Goal: Task Accomplishment & Management: Manage account settings

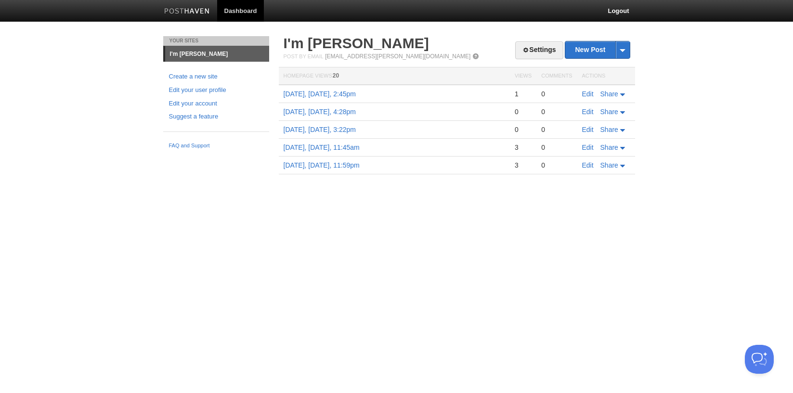
click at [530, 40] on h2 "I'm [PERSON_NAME]" at bounding box center [457, 43] width 347 height 14
click at [530, 56] on link "Settings" at bounding box center [539, 50] width 48 height 18
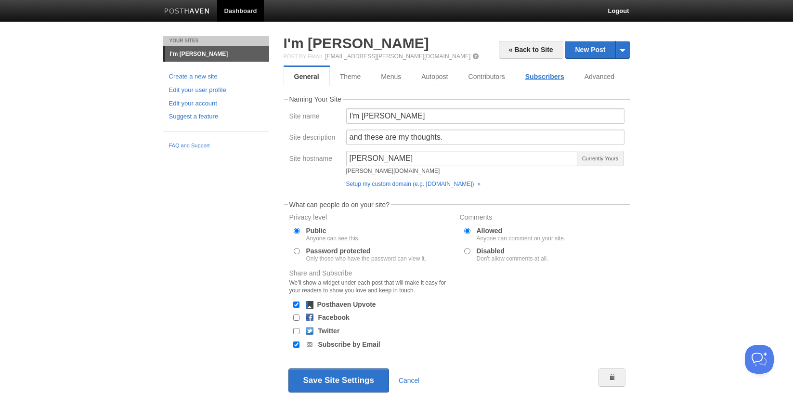
click at [538, 79] on link "Subscribers" at bounding box center [544, 76] width 59 height 19
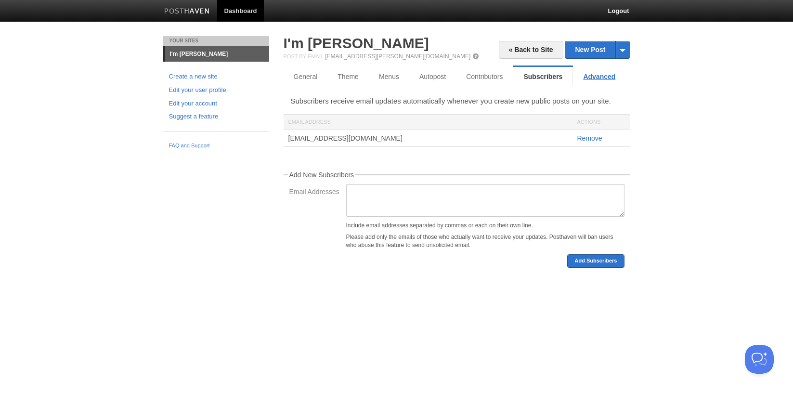
click at [598, 74] on link "Advanced" at bounding box center [599, 76] width 52 height 19
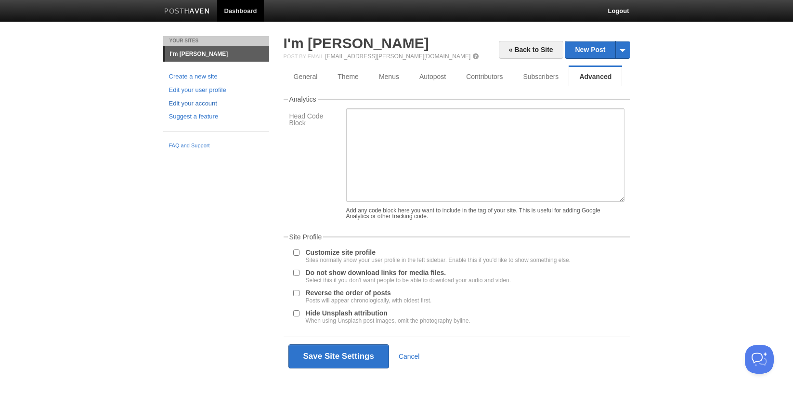
click at [203, 102] on link "Edit your account" at bounding box center [216, 104] width 94 height 10
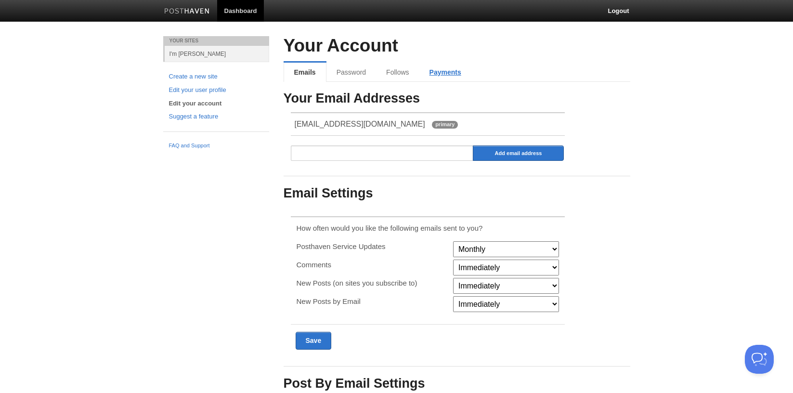
click at [442, 68] on link "Payments" at bounding box center [445, 72] width 52 height 19
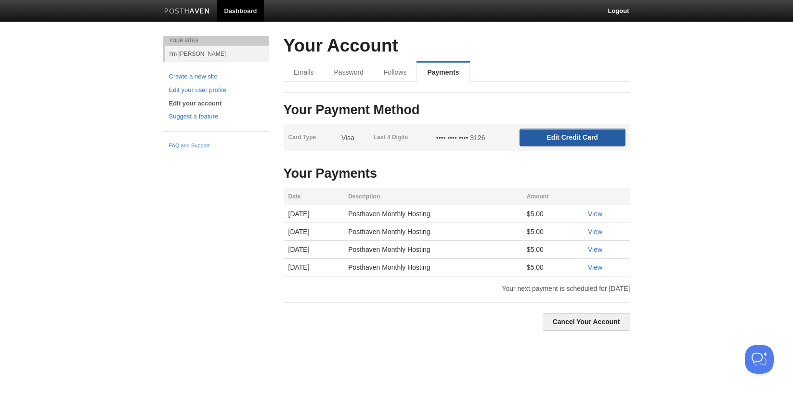
click at [566, 136] on input "Edit Credit Card" at bounding box center [573, 138] width 106 height 18
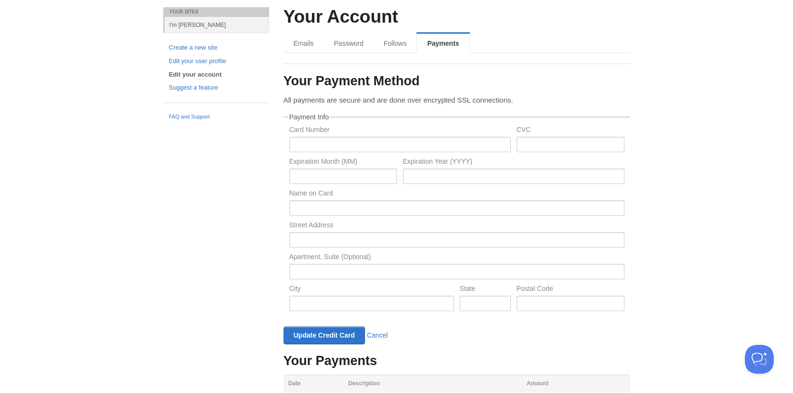
scroll to position [30, 0]
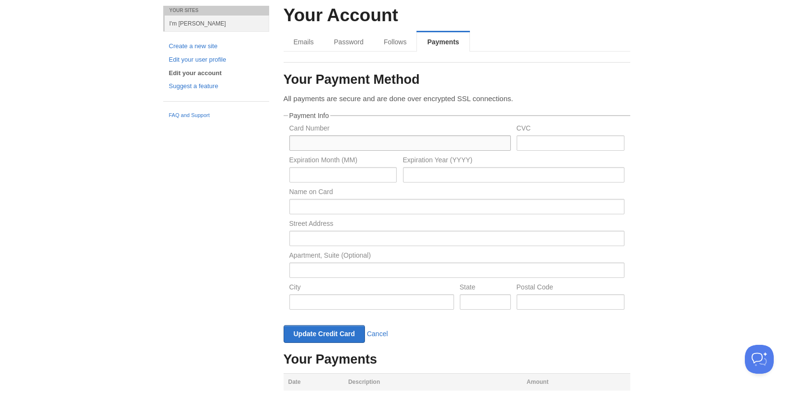
click at [423, 145] on input "text" at bounding box center [399, 142] width 221 height 15
type input "[CREDIT_CARD_NUMBER]"
type input "08"
type input "2030"
type input "[PERSON_NAME]"
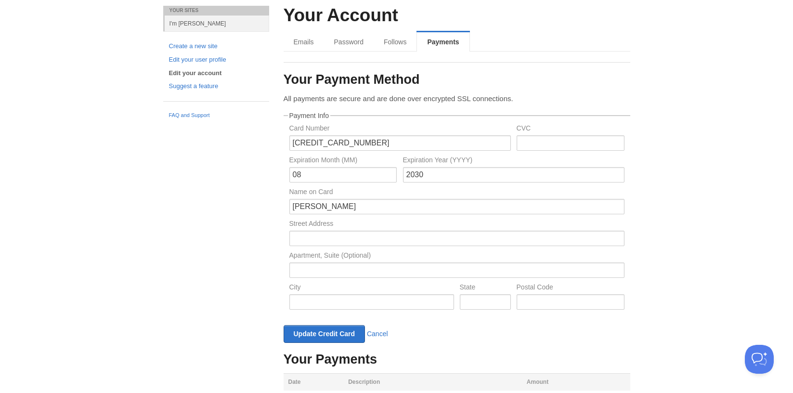
click at [544, 163] on label "Expiration Year (YYYY)" at bounding box center [513, 160] width 221 height 9
click at [544, 150] on input "text" at bounding box center [571, 142] width 108 height 15
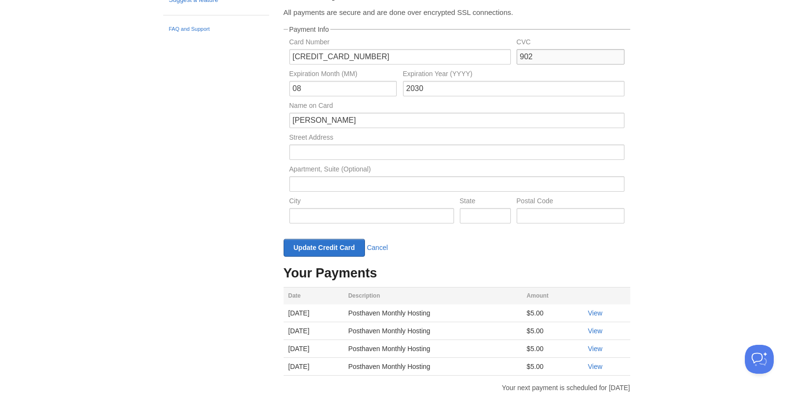
scroll to position [140, 0]
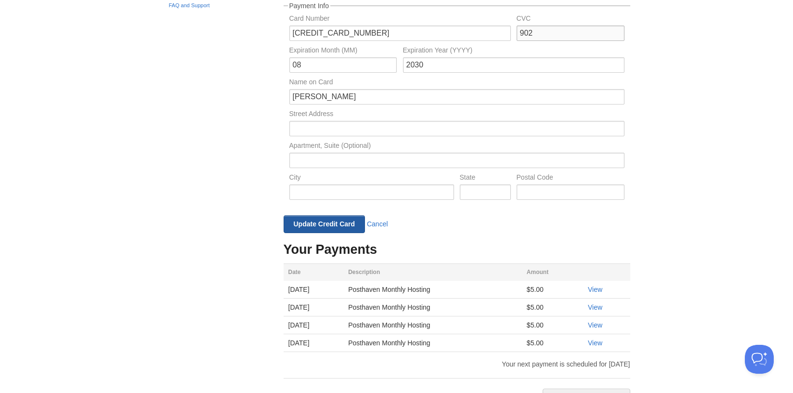
type input "902"
click at [336, 229] on input "Update Credit Card" at bounding box center [325, 224] width 82 height 18
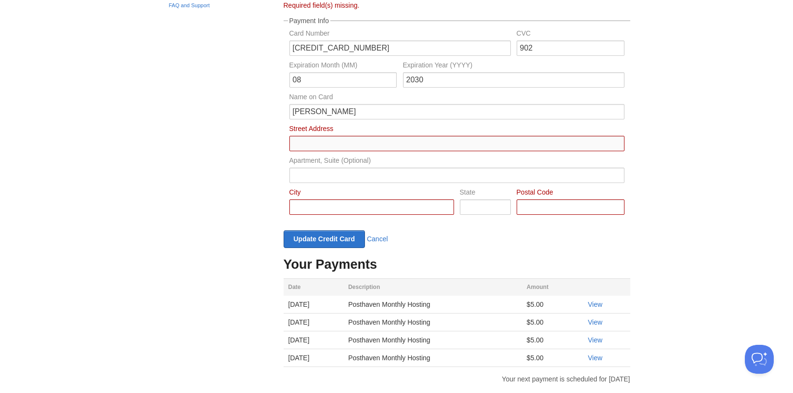
click at [340, 139] on input "Card Number" at bounding box center [456, 143] width 335 height 15
type input "[STREET_ADDRESS]"
type input "[GEOGRAPHIC_DATA]"
type input "CA"
type input "90027"
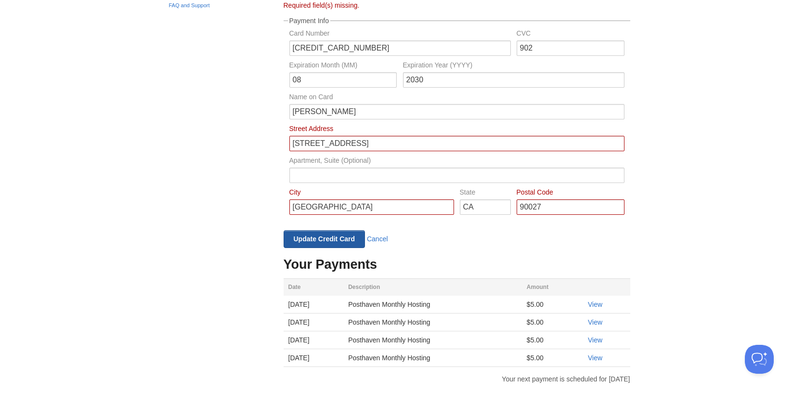
click at [322, 245] on input "Update Credit Card" at bounding box center [325, 239] width 82 height 18
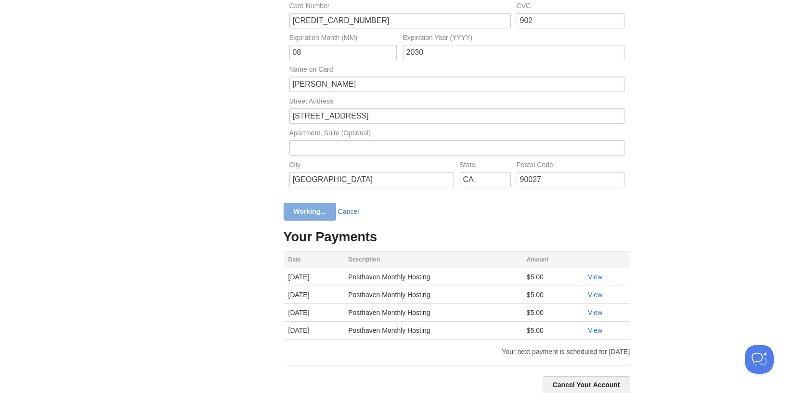
scroll to position [0, 0]
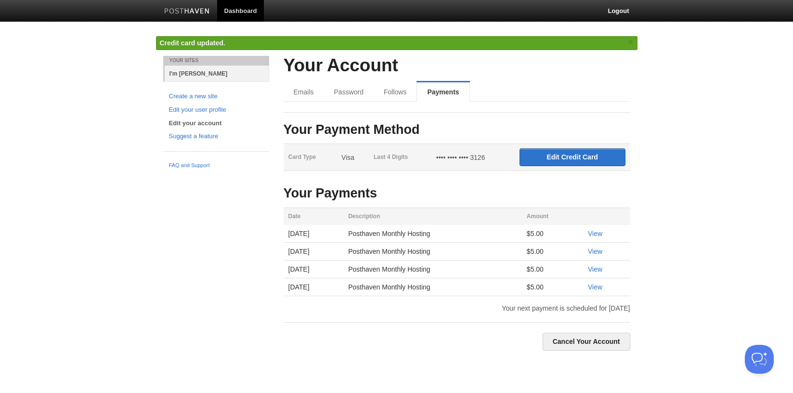
click at [200, 77] on link "I'm [PERSON_NAME]" at bounding box center [217, 73] width 104 height 16
